Goal: Task Accomplishment & Management: Complete application form

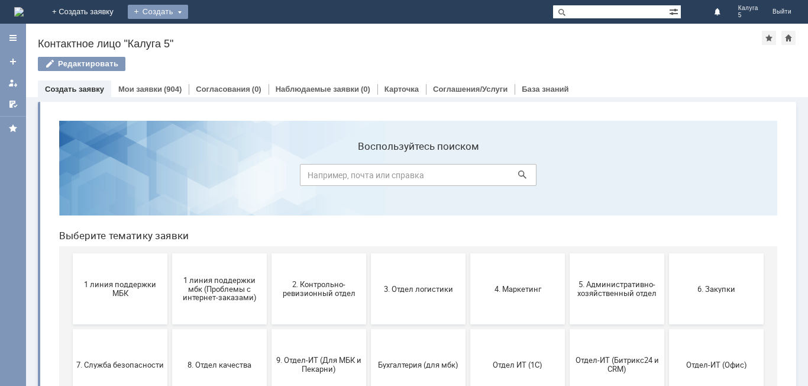
click at [188, 14] on div "Создать" at bounding box center [158, 12] width 60 height 14
click at [220, 40] on link "Заявка" at bounding box center [175, 35] width 90 height 14
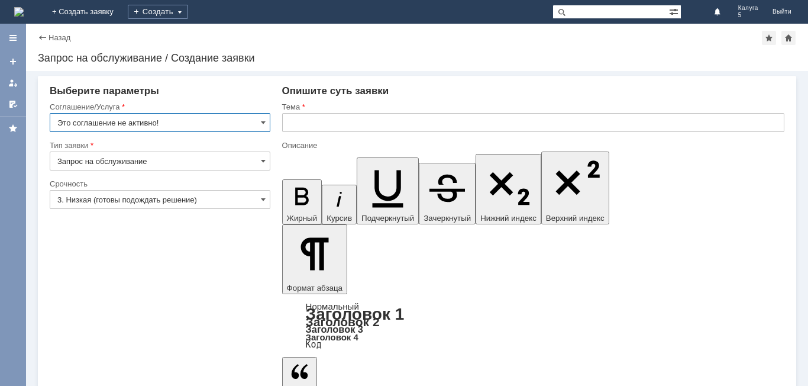
click at [258, 125] on input "Это соглашение не активно!" at bounding box center [160, 122] width 221 height 19
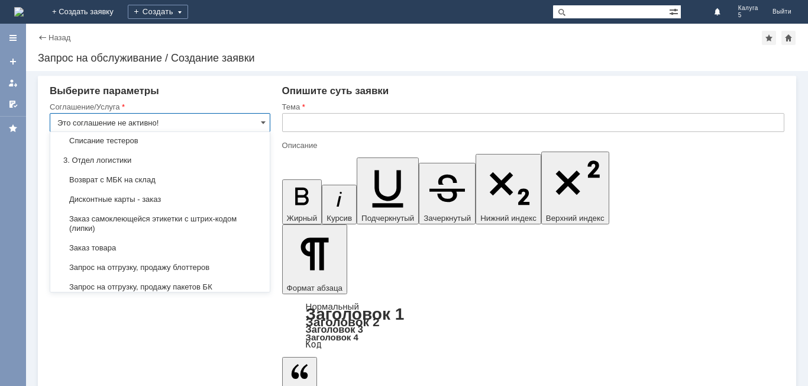
scroll to position [355, 0]
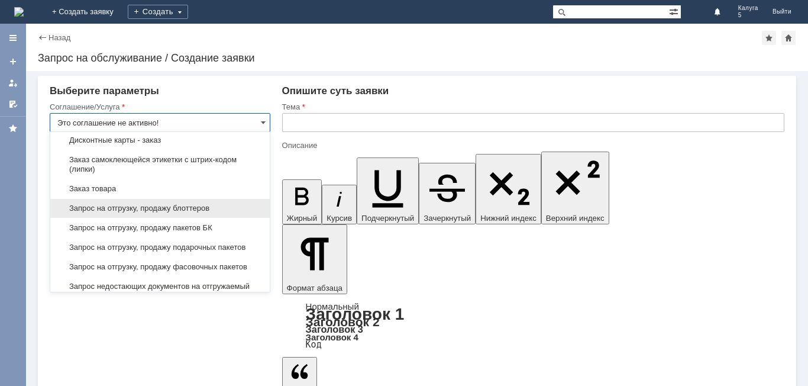
click at [202, 213] on span "Запрос на отгрузку, продажу блоттеров" at bounding box center [159, 207] width 205 height 9
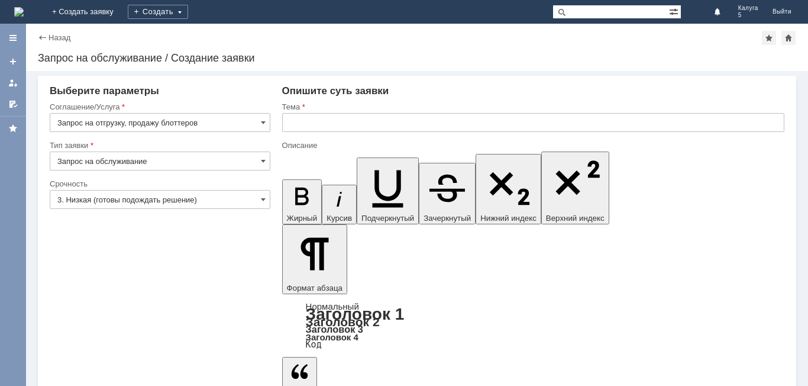
type input "Запрос на отгрузку, продажу блоттеров"
click at [344, 124] on input "text" at bounding box center [533, 122] width 502 height 19
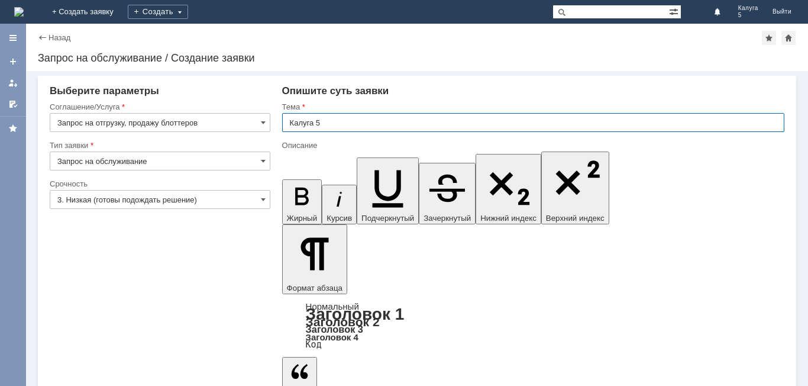
type input "Калуга 5"
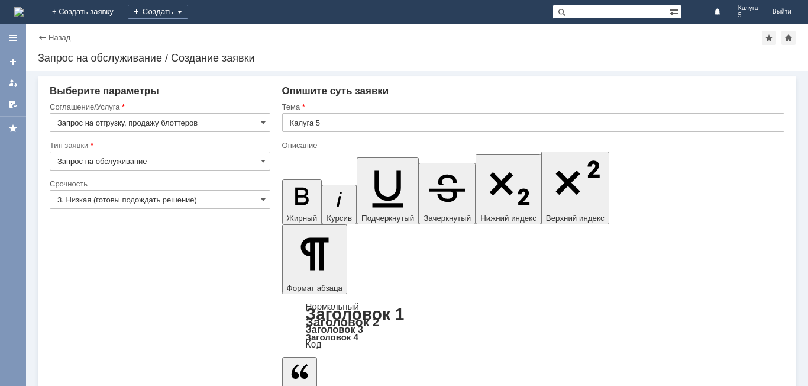
drag, startPoint x: 293, startPoint y: 3284, endPoint x: 319, endPoint y: 3275, distance: 27.1
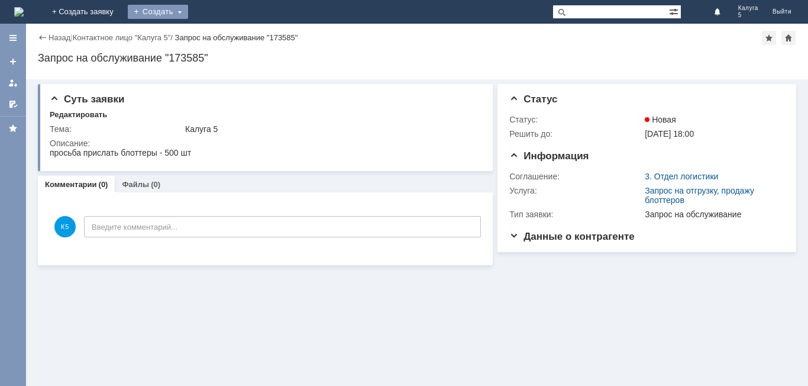
click at [188, 9] on div "Создать" at bounding box center [158, 12] width 60 height 14
click at [220, 33] on link "Заявка" at bounding box center [175, 35] width 90 height 14
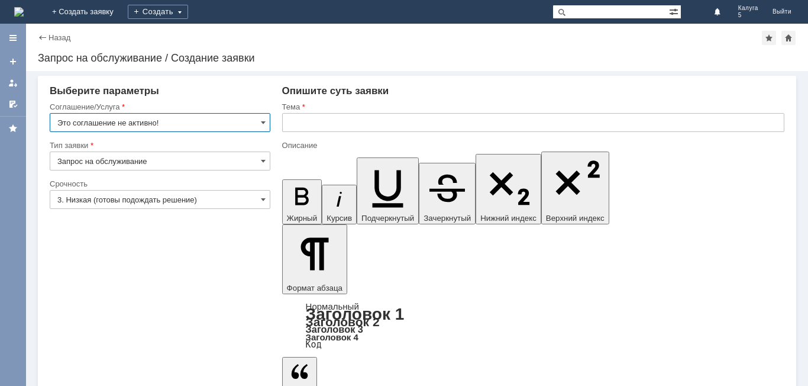
click at [229, 125] on input "Это соглашение не активно!" at bounding box center [160, 122] width 221 height 19
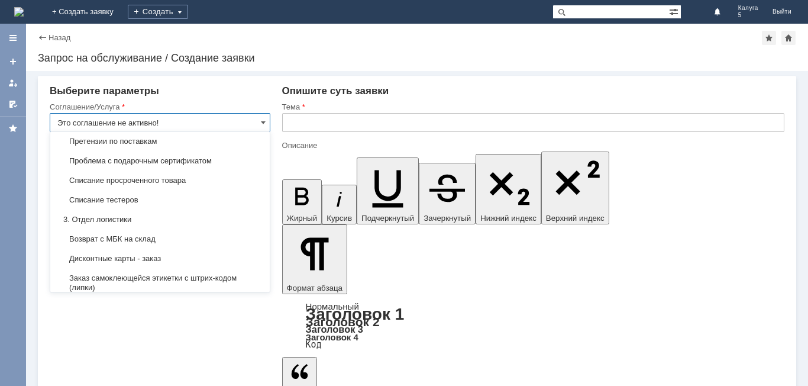
scroll to position [355, 0]
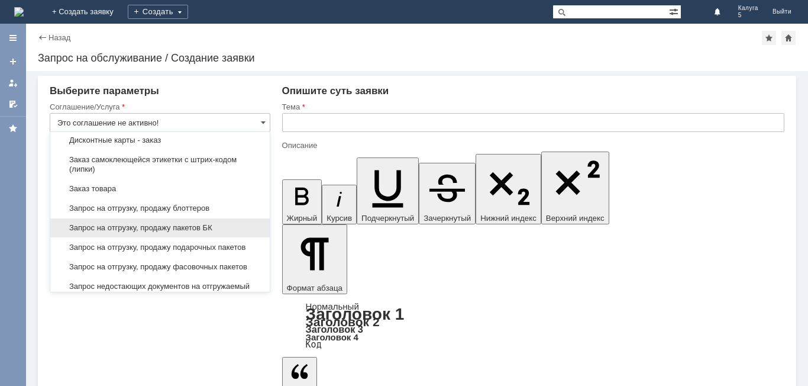
click at [202, 232] on span "Запрос на отгрузку, продажу пакетов БК" at bounding box center [159, 227] width 205 height 9
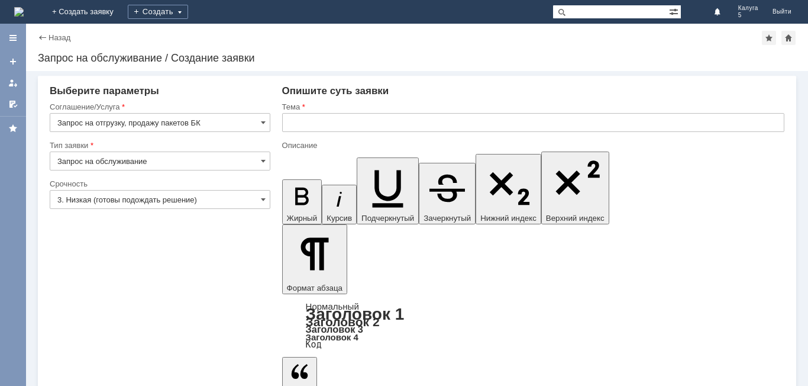
type input "Запрос на отгрузку, продажу пакетов БК"
click at [313, 126] on input "text" at bounding box center [533, 122] width 502 height 19
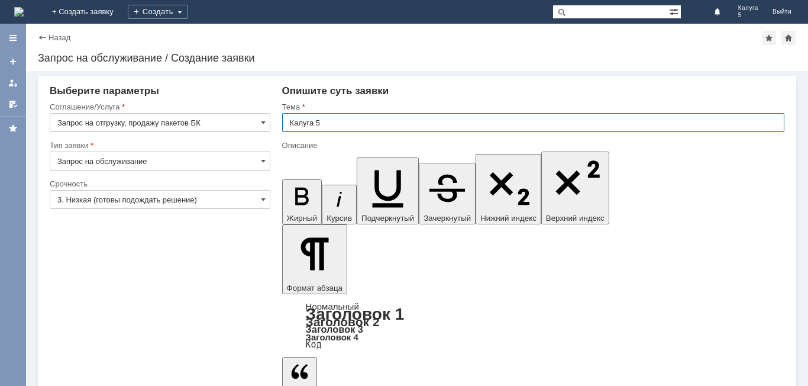
type input "Калуга 5"
